Goal: Information Seeking & Learning: Learn about a topic

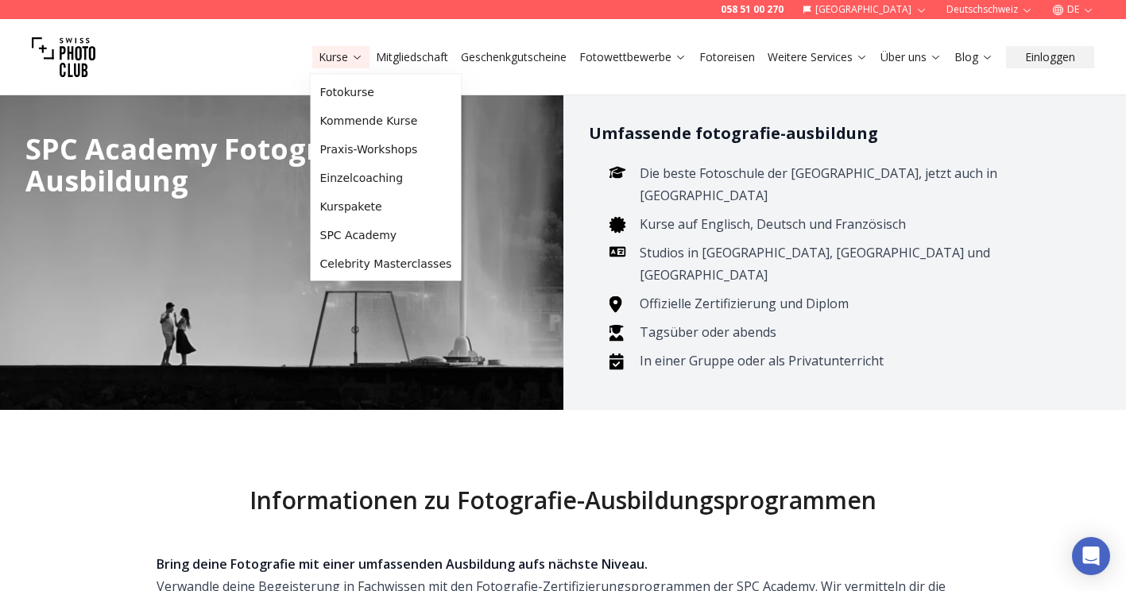
click at [325, 54] on link "Kurse" at bounding box center [341, 57] width 45 height 16
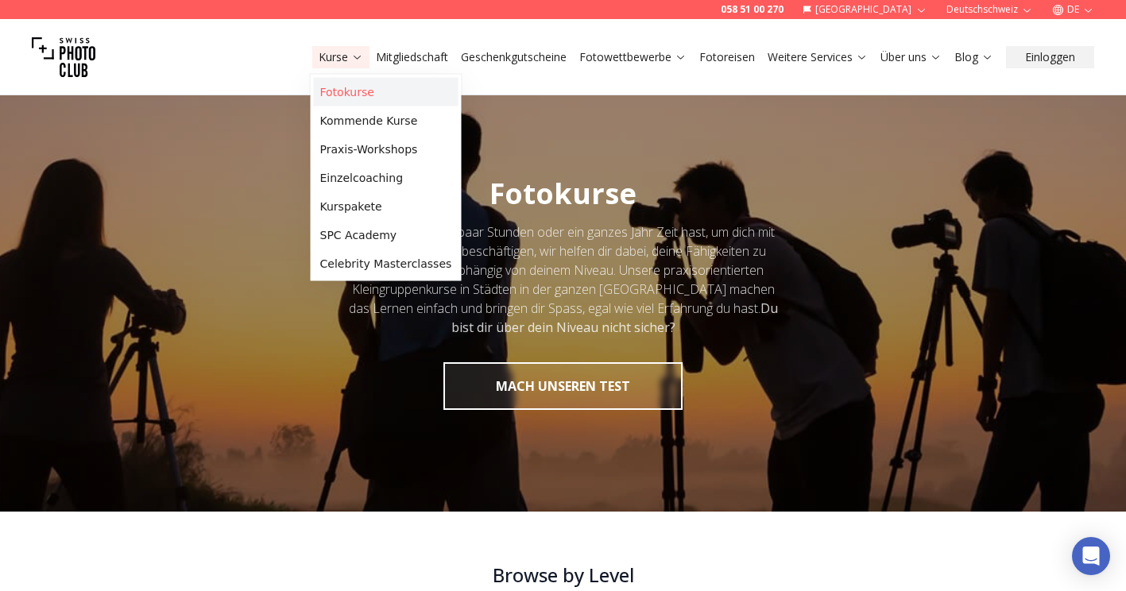
click at [339, 93] on link "Fotokurse" at bounding box center [386, 92] width 145 height 29
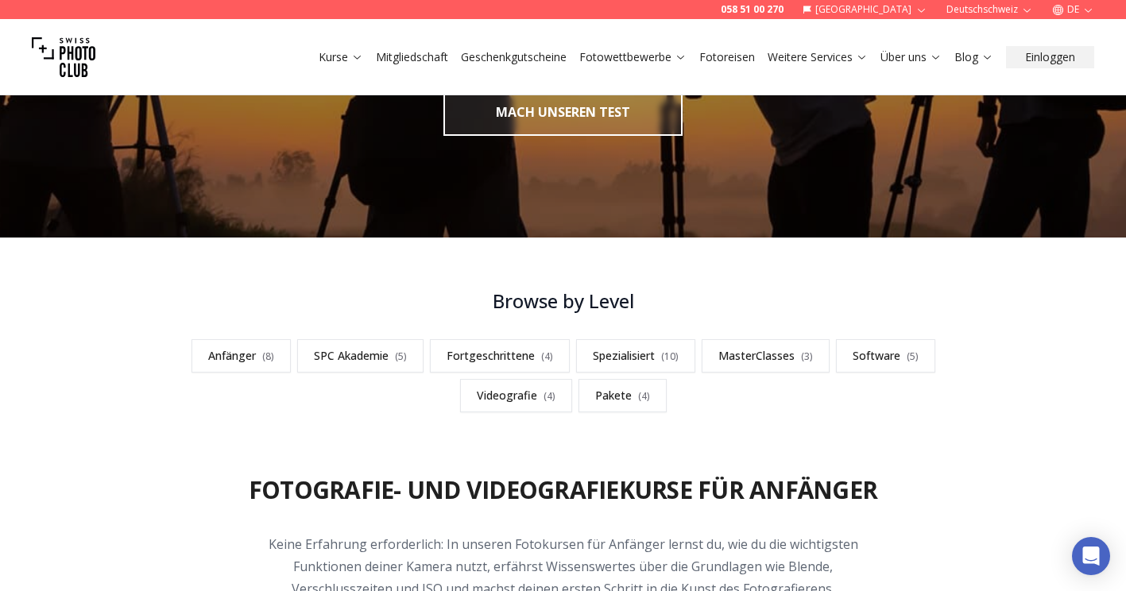
scroll to position [281, 0]
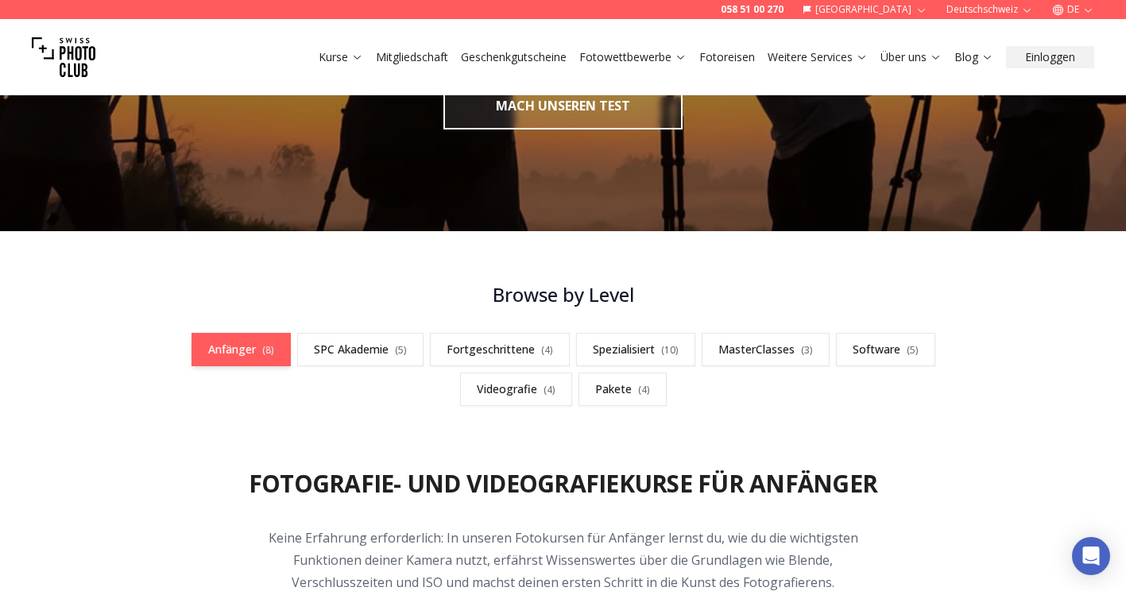
click at [238, 351] on link "Anfänger ( 8 )" at bounding box center [241, 349] width 99 height 33
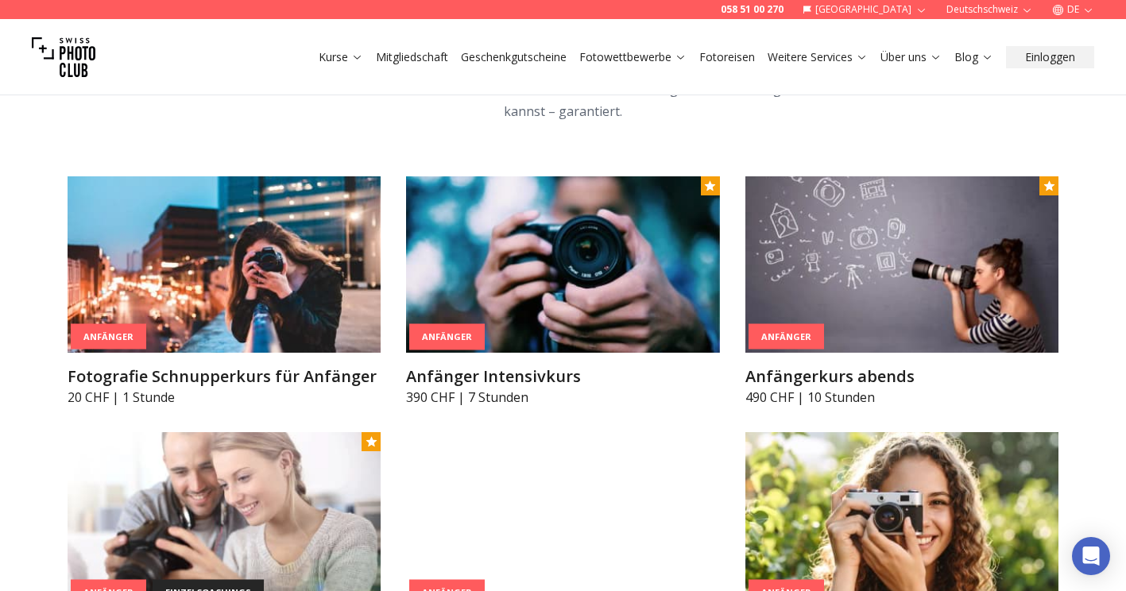
scroll to position [951, 0]
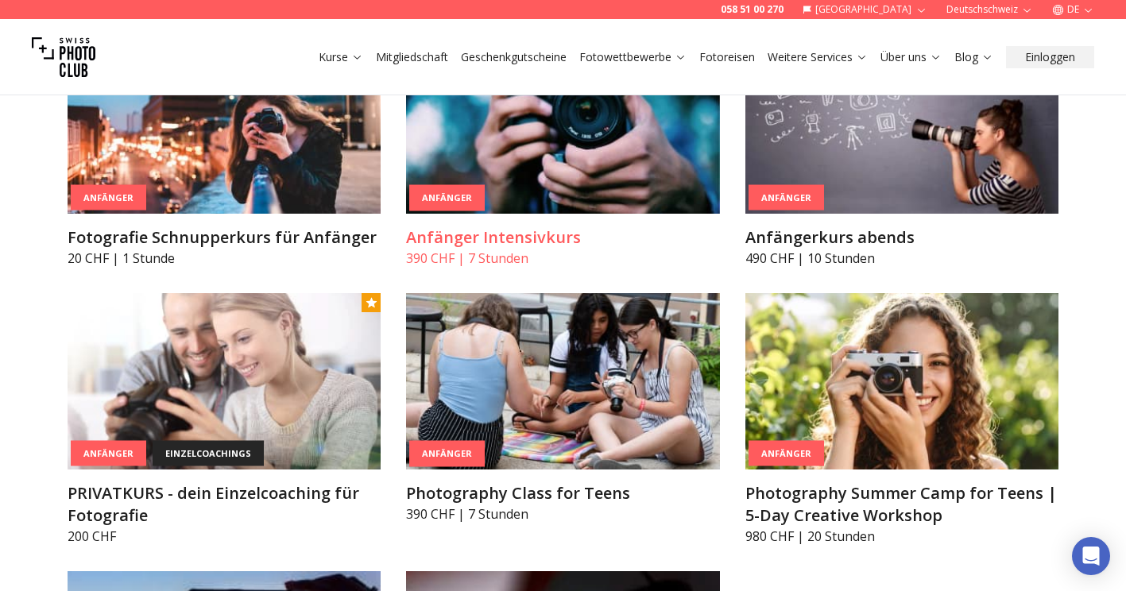
click at [525, 183] on img at bounding box center [563, 125] width 314 height 176
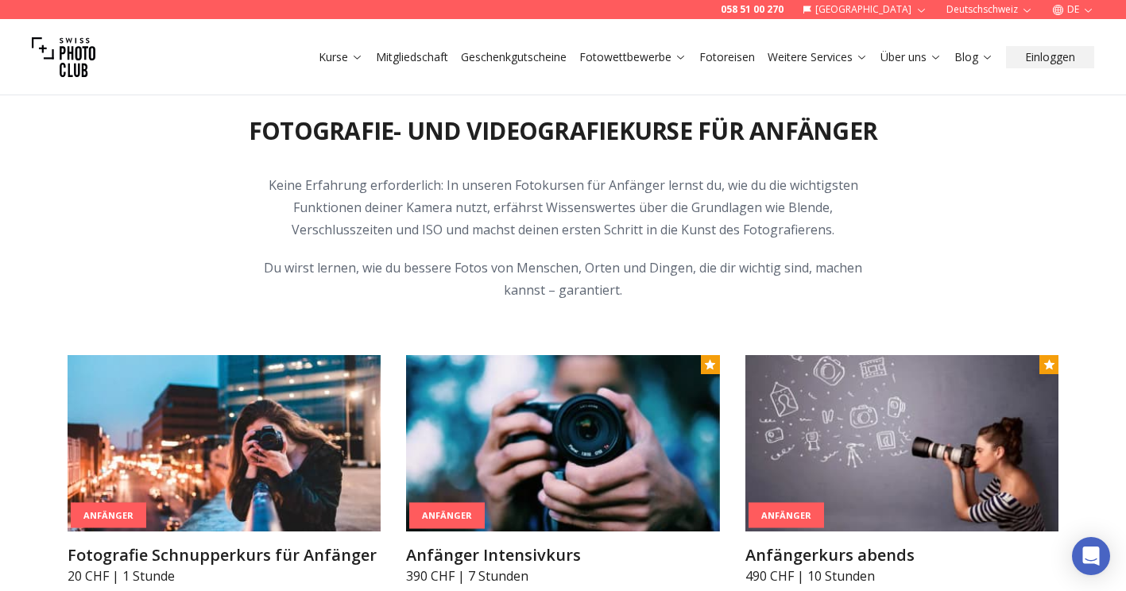
scroll to position [636, 0]
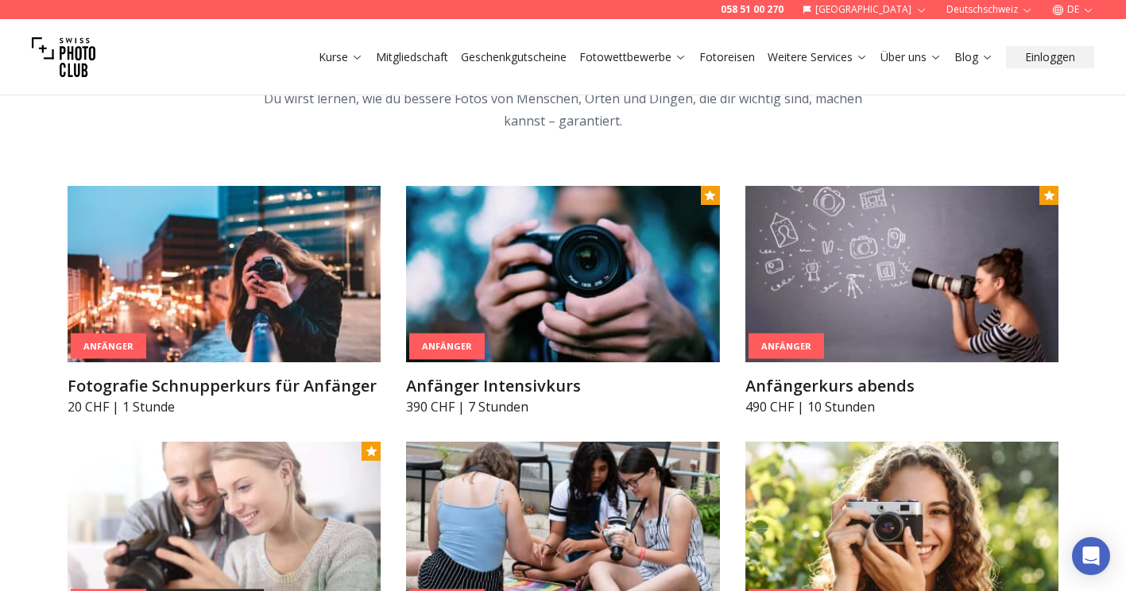
scroll to position [850, 0]
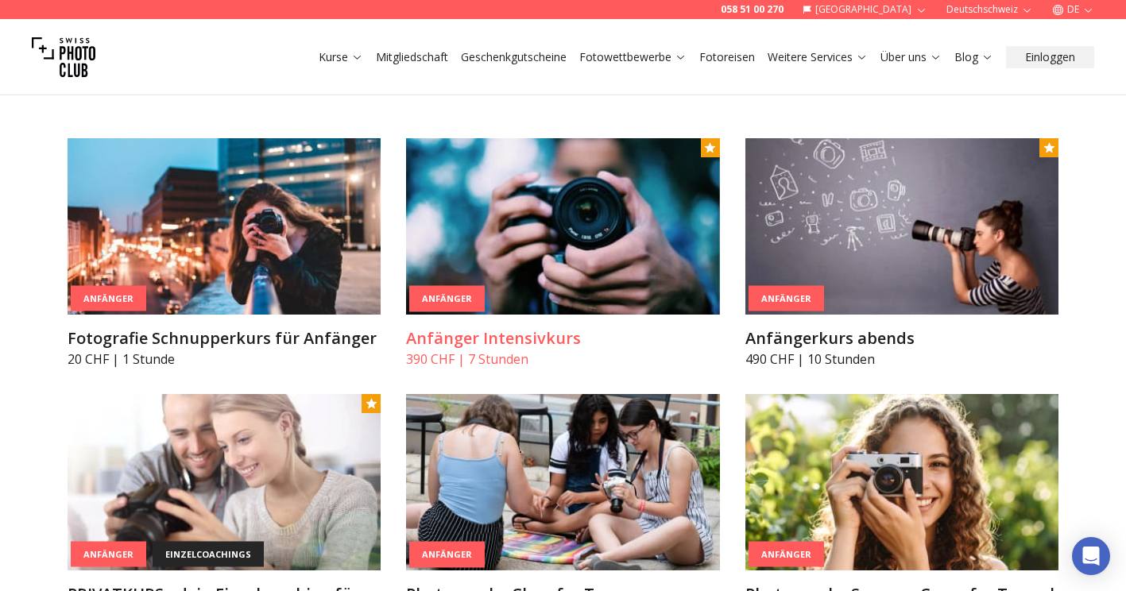
click at [599, 321] on article "Anfänger Anfänger Intensivkurs 390 CHF | 7 Stunden" at bounding box center [563, 253] width 314 height 230
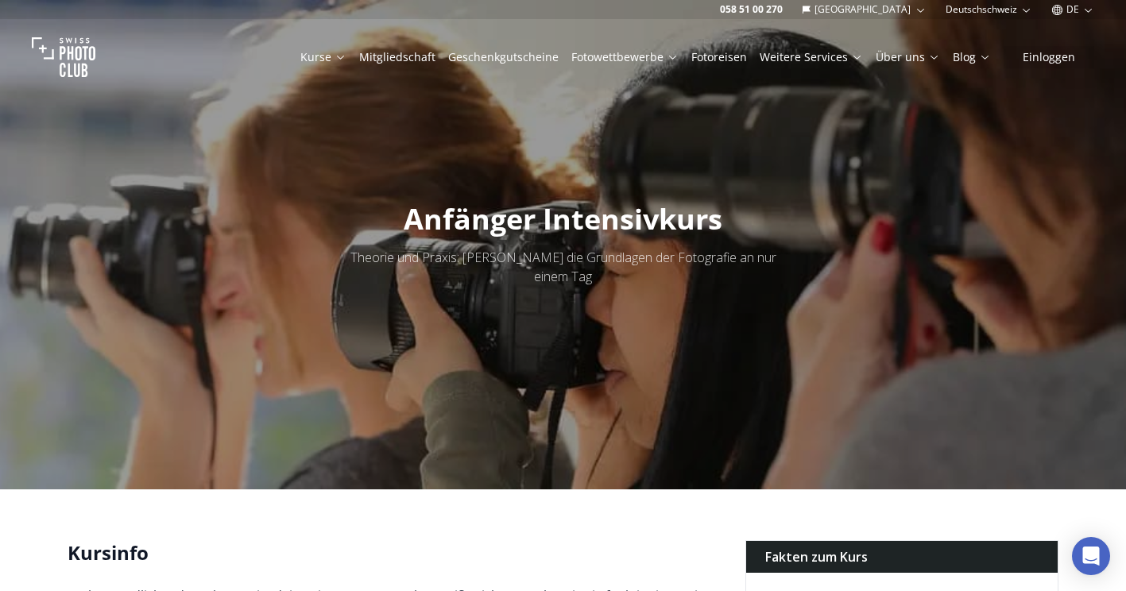
click at [513, 50] on link "Geschenkgutscheine" at bounding box center [503, 57] width 110 height 16
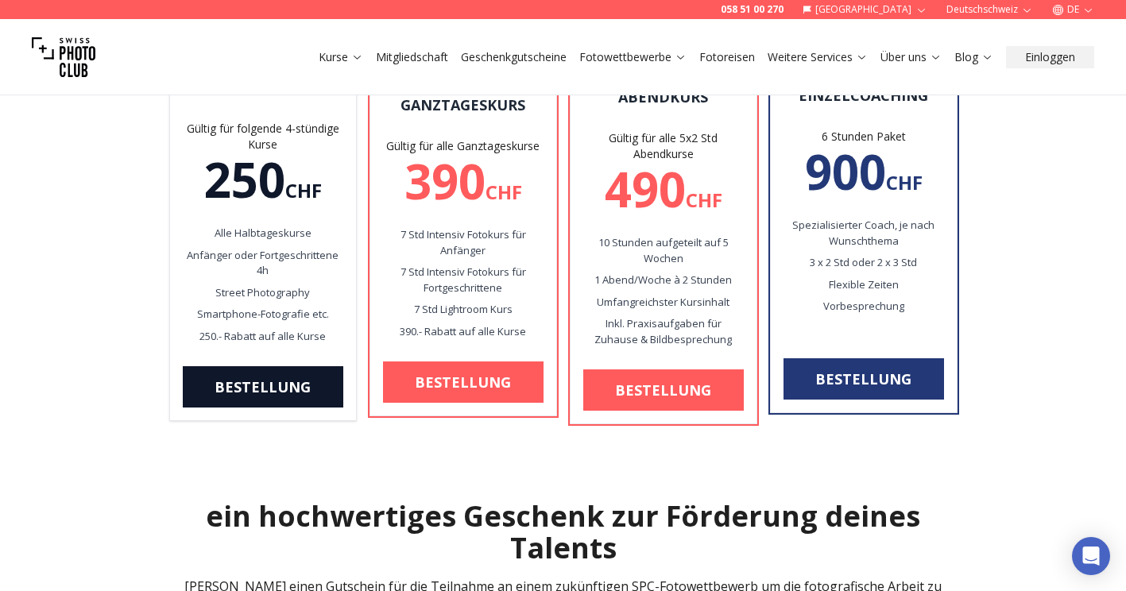
scroll to position [262, 0]
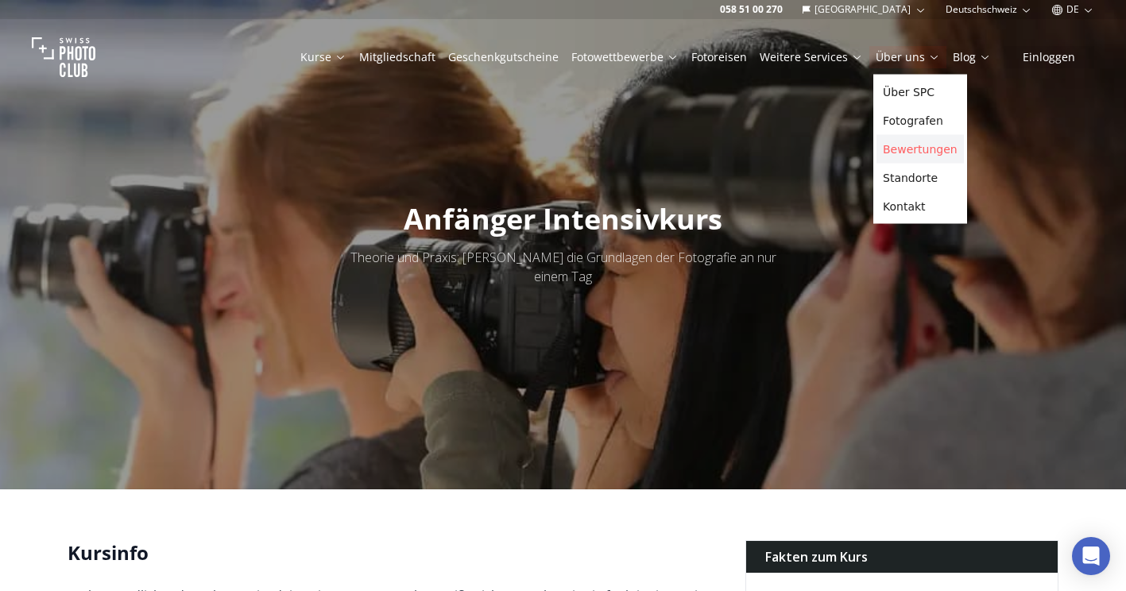
click at [924, 138] on link "Bewertungen" at bounding box center [920, 149] width 87 height 29
